Goal: Task Accomplishment & Management: Manage account settings

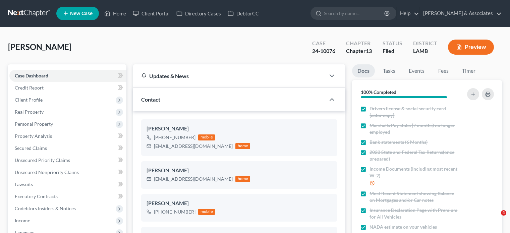
select select "0"
drag, startPoint x: 122, startPoint y: 12, endPoint x: 132, endPoint y: 45, distance: 35.1
click at [122, 12] on link "Home" at bounding box center [115, 13] width 28 height 12
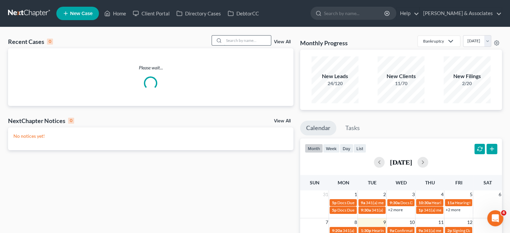
click at [237, 41] on input "search" at bounding box center [247, 41] width 47 height 10
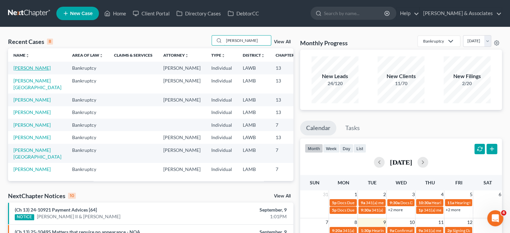
type input "[PERSON_NAME]"
click at [16, 71] on link "[PERSON_NAME]" at bounding box center [31, 68] width 37 height 6
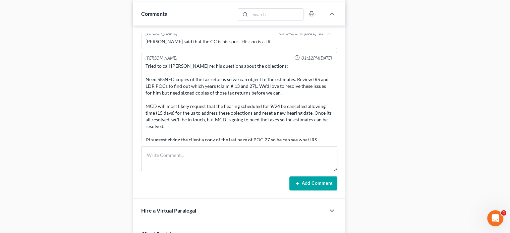
scroll to position [1871, 0]
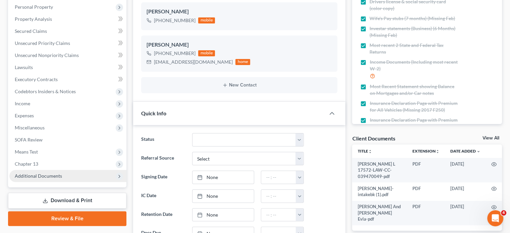
click at [47, 177] on ul "Case Dashboard Payments Invoices Payments Payments Credit Report Client Profile" at bounding box center [67, 67] width 117 height 229
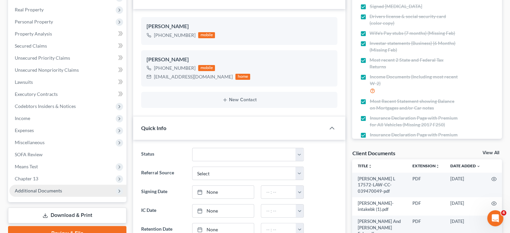
scroll to position [83, 0]
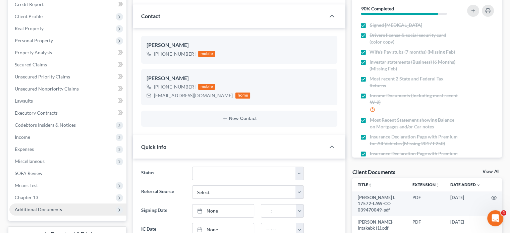
click at [45, 214] on span "Additional Documents" at bounding box center [67, 209] width 117 height 12
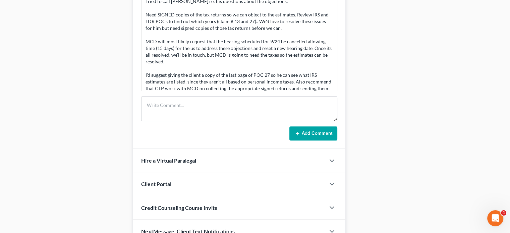
scroll to position [1871, 0]
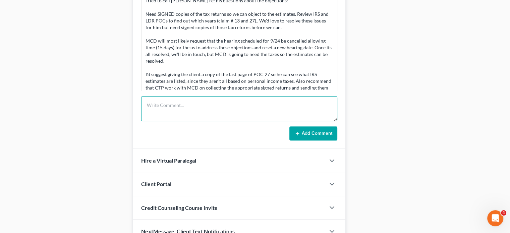
click at [190, 102] on textarea at bounding box center [239, 108] width 196 height 25
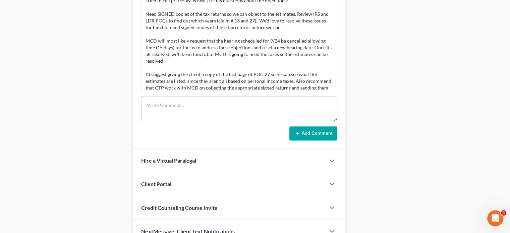
drag, startPoint x: 488, startPoint y: 38, endPoint x: 507, endPoint y: 0, distance: 42.3
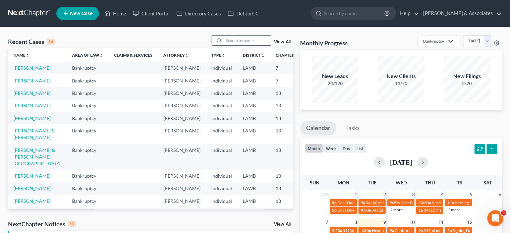
click at [242, 40] on input "search" at bounding box center [247, 41] width 47 height 10
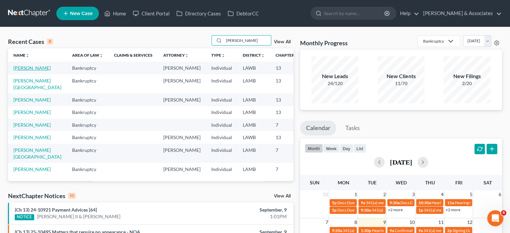
type input "[PERSON_NAME]"
click at [22, 71] on link "[PERSON_NAME]" at bounding box center [31, 68] width 37 height 6
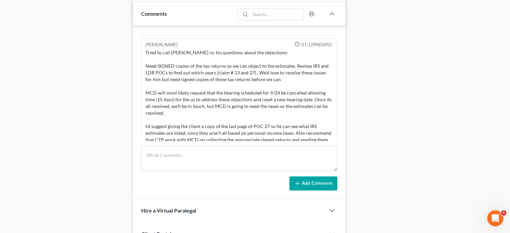
scroll to position [1871, 0]
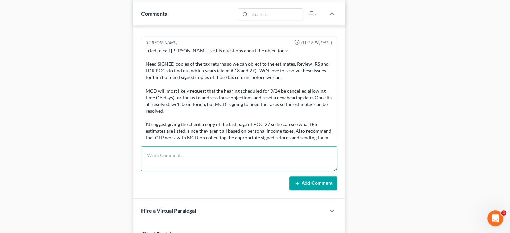
click at [201, 151] on textarea at bounding box center [239, 158] width 196 height 25
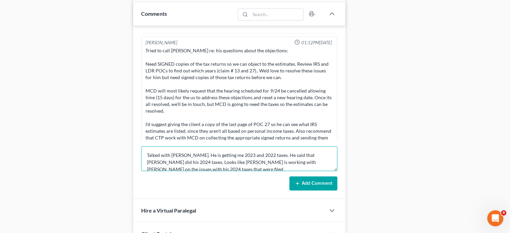
scroll to position [1, 0]
type textarea "Talked with [PERSON_NAME]. He is getting me 2023 and 2022 taxes. He said that […"
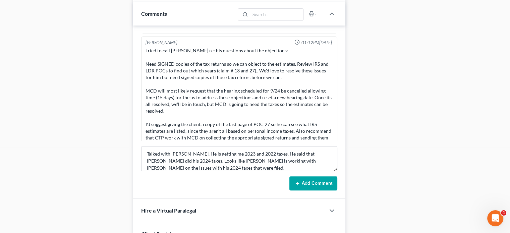
click at [307, 181] on button "Add Comment" at bounding box center [313, 183] width 48 height 14
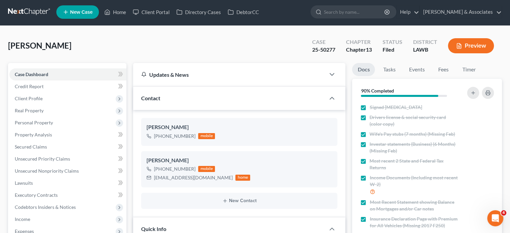
scroll to position [0, 0]
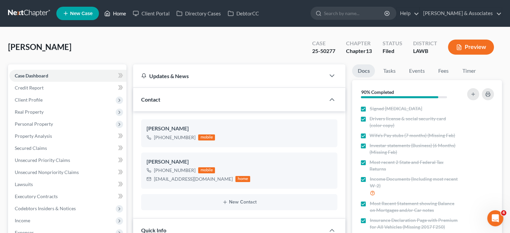
click at [114, 16] on link "Home" at bounding box center [115, 13] width 28 height 12
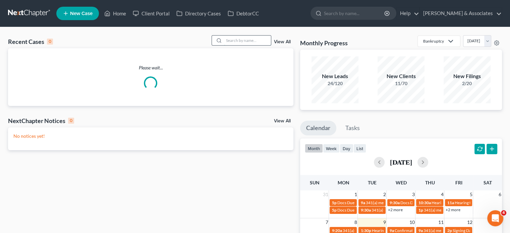
click at [239, 40] on input "search" at bounding box center [247, 41] width 47 height 10
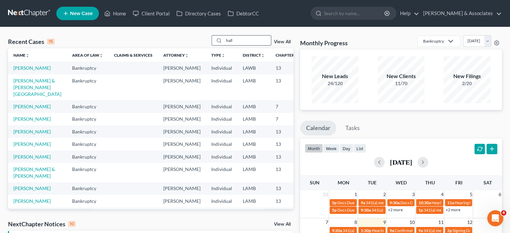
click at [243, 39] on input "hall" at bounding box center [247, 41] width 47 height 10
type input "h"
click at [119, 10] on link "Home" at bounding box center [115, 13] width 28 height 12
click at [235, 37] on input "search" at bounding box center [247, 41] width 47 height 10
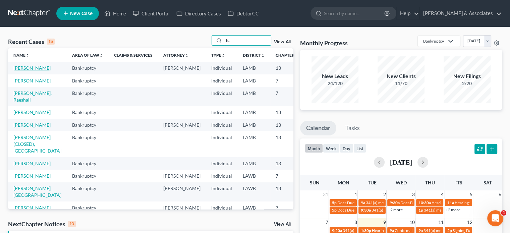
type input "hall"
click at [19, 71] on link "[PERSON_NAME]" at bounding box center [31, 68] width 37 height 6
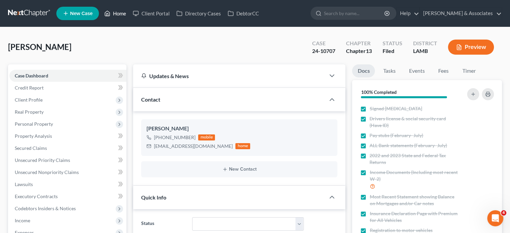
click at [117, 9] on link "Home" at bounding box center [115, 13] width 28 height 12
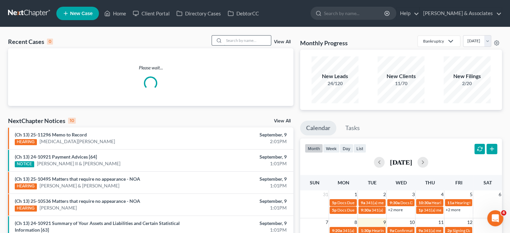
click at [232, 39] on input "search" at bounding box center [247, 41] width 47 height 10
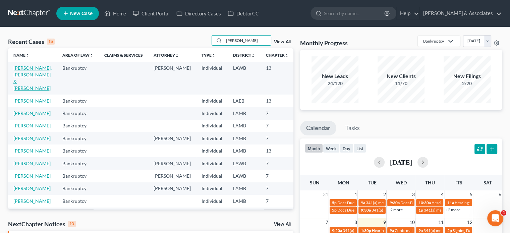
type input "[PERSON_NAME]"
click at [24, 77] on link "[PERSON_NAME], [PERSON_NAME] & [PERSON_NAME]" at bounding box center [32, 78] width 38 height 26
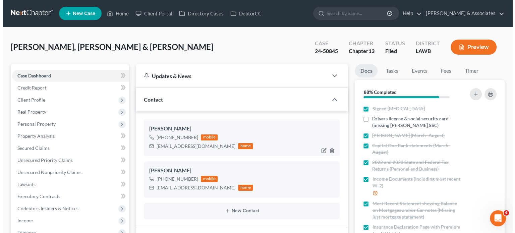
scroll to position [2759, 0]
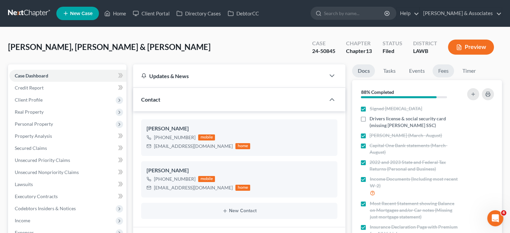
click at [449, 71] on link "Fees" at bounding box center [442, 70] width 21 height 13
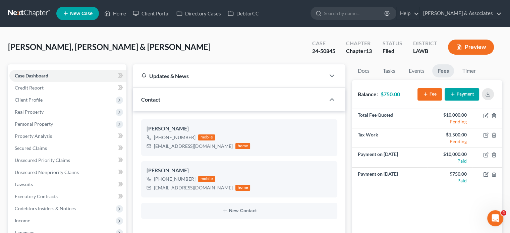
click at [467, 93] on button "Payment" at bounding box center [461, 94] width 35 height 12
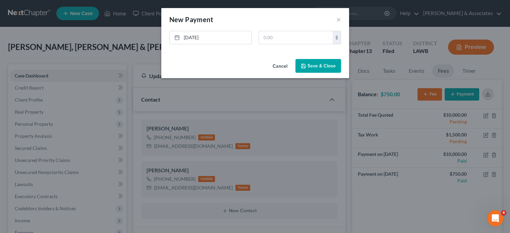
scroll to position [2752, 0]
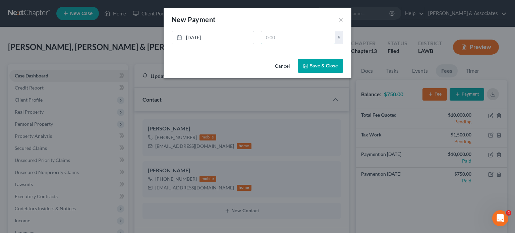
click at [288, 36] on input "text" at bounding box center [298, 37] width 74 height 13
type input "750.00"
click at [319, 67] on button "Save & Close" at bounding box center [321, 66] width 46 height 14
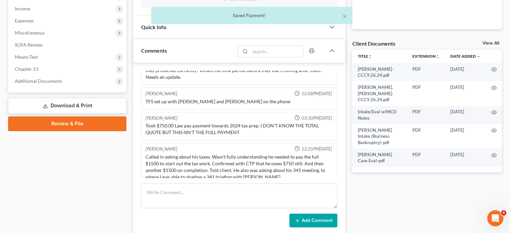
scroll to position [268, 0]
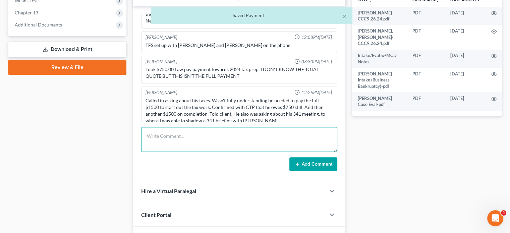
click at [201, 142] on textarea at bounding box center [239, 139] width 196 height 25
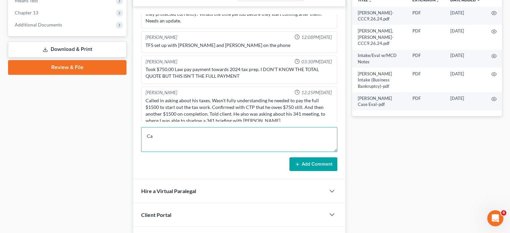
type textarea "C"
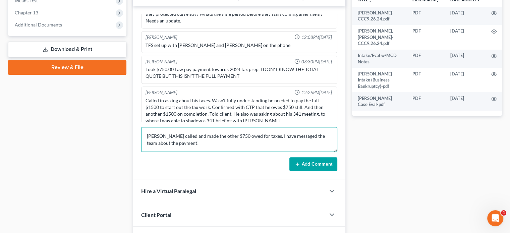
type textarea "[PERSON_NAME] called and made the other $750 owed for taxes. I have messaged th…"
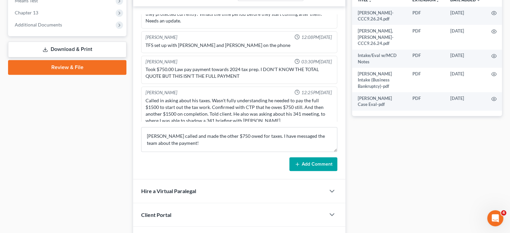
click at [315, 162] on button "Add Comment" at bounding box center [313, 164] width 48 height 14
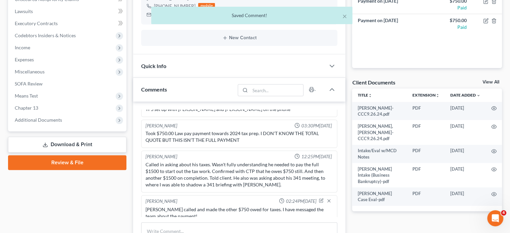
scroll to position [168, 0]
